Goal: Task Accomplishment & Management: Manage account settings

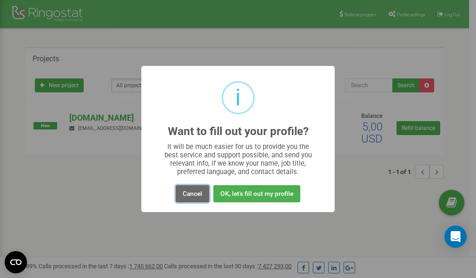
click at [191, 191] on button "Cancel" at bounding box center [192, 193] width 33 height 17
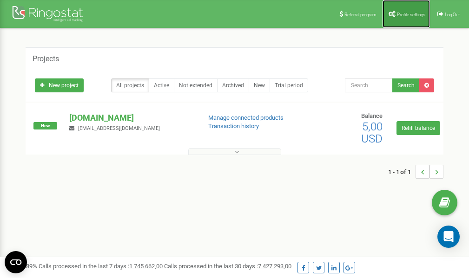
click at [397, 12] on span "Profile settings" at bounding box center [411, 14] width 28 height 5
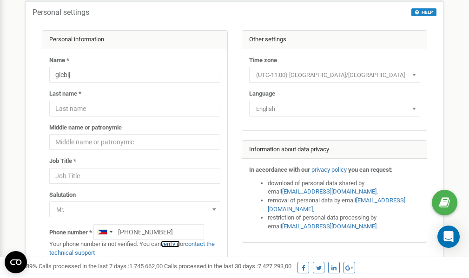
click at [173, 244] on link "verify it" at bounding box center [170, 244] width 19 height 7
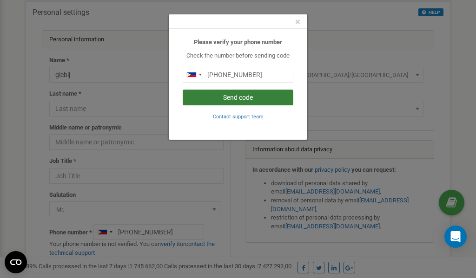
click at [248, 100] on button "Send code" at bounding box center [238, 98] width 111 height 16
